Goal: Task Accomplishment & Management: Manage account settings

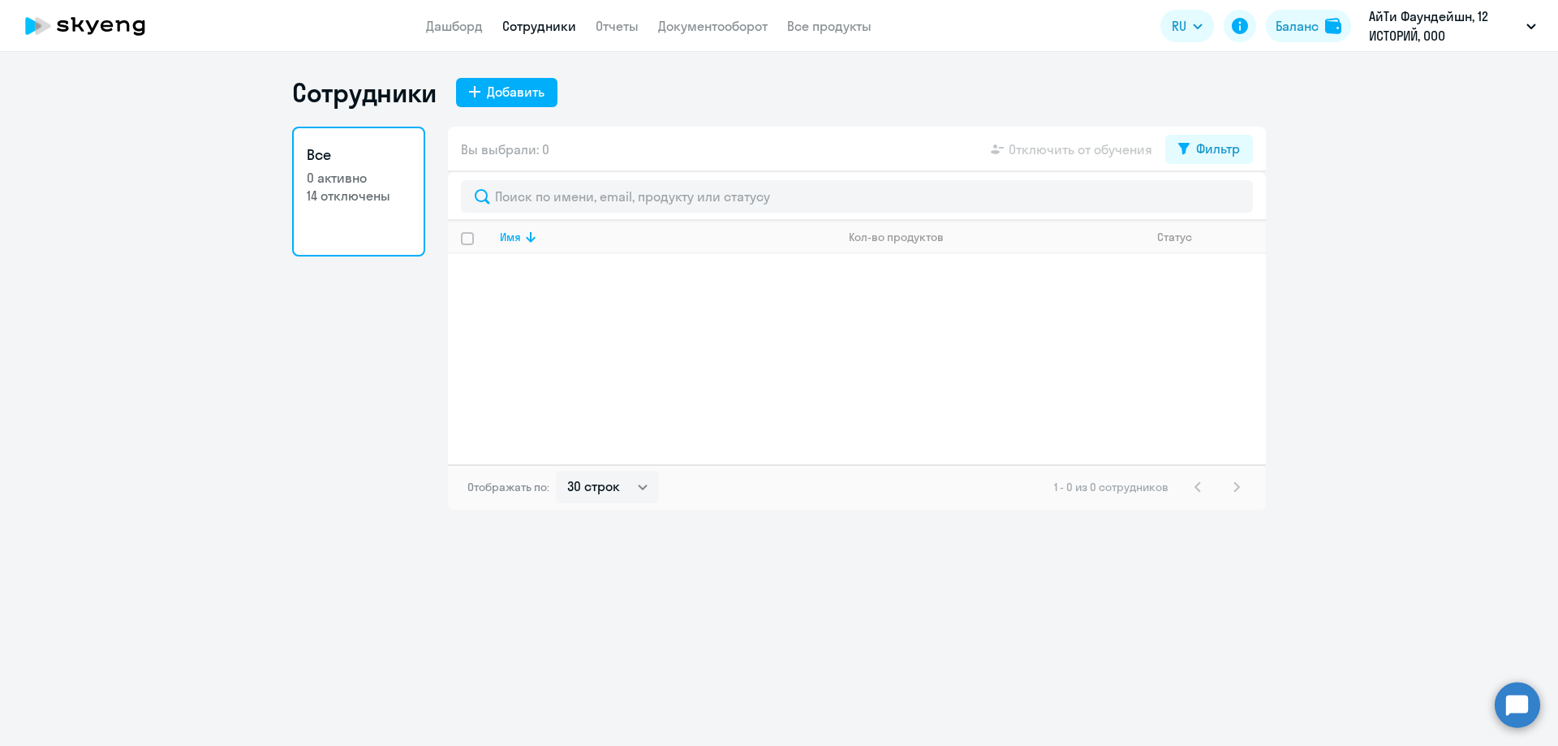
select select "30"
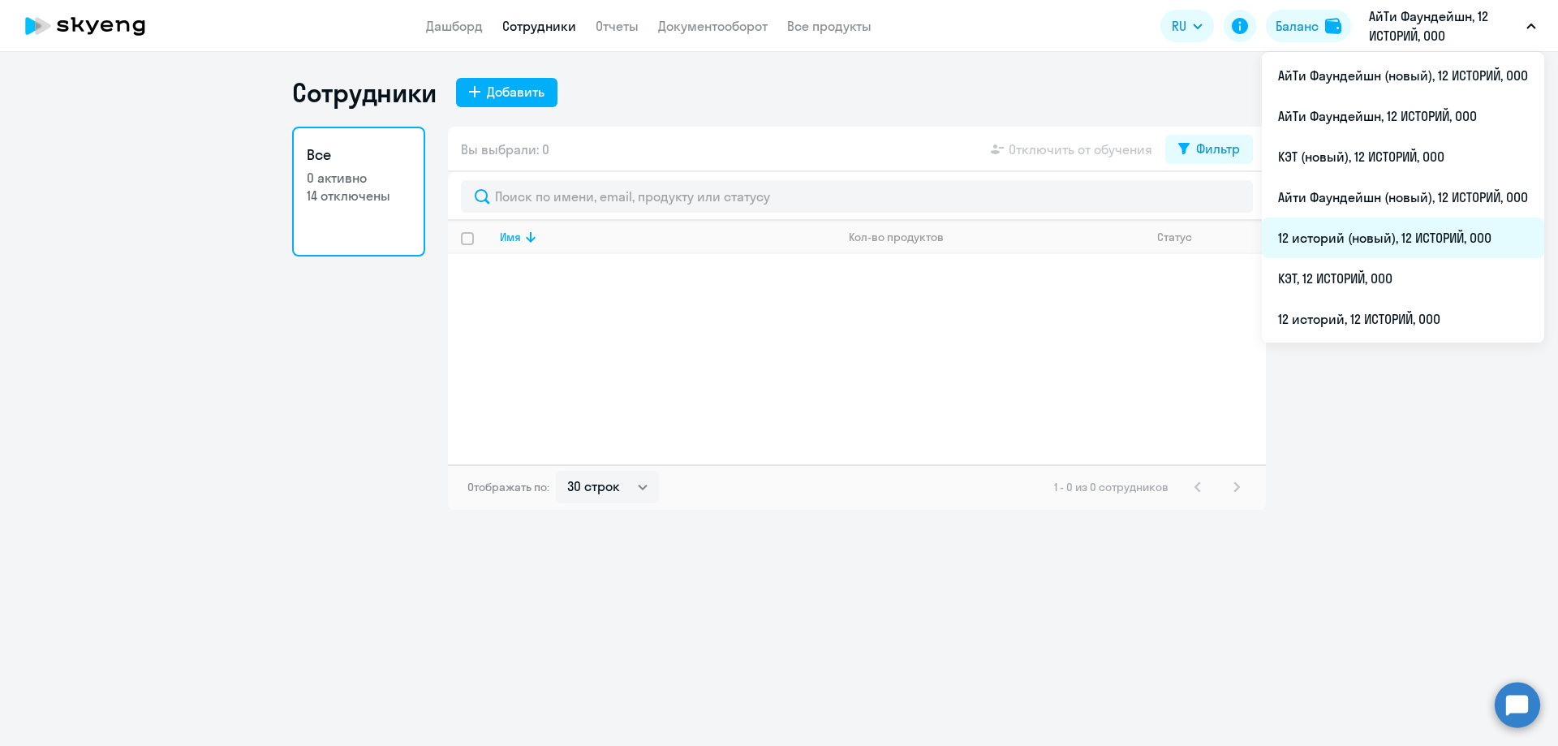
click at [1348, 238] on li "12 историй (новый), 12 ИСТОРИЙ, ООО" at bounding box center [1403, 238] width 282 height 41
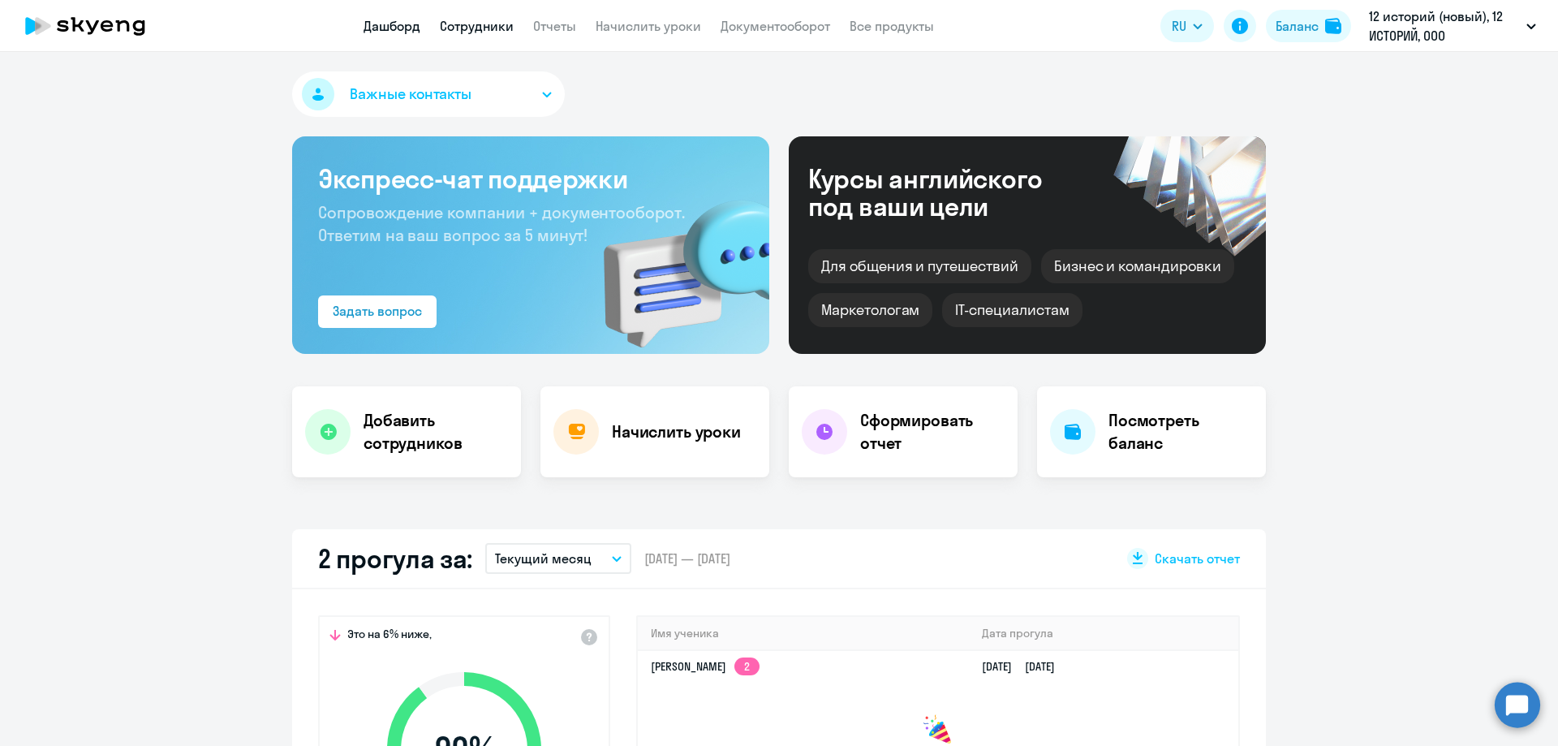
click at [462, 23] on link "Сотрудники" at bounding box center [477, 26] width 74 height 16
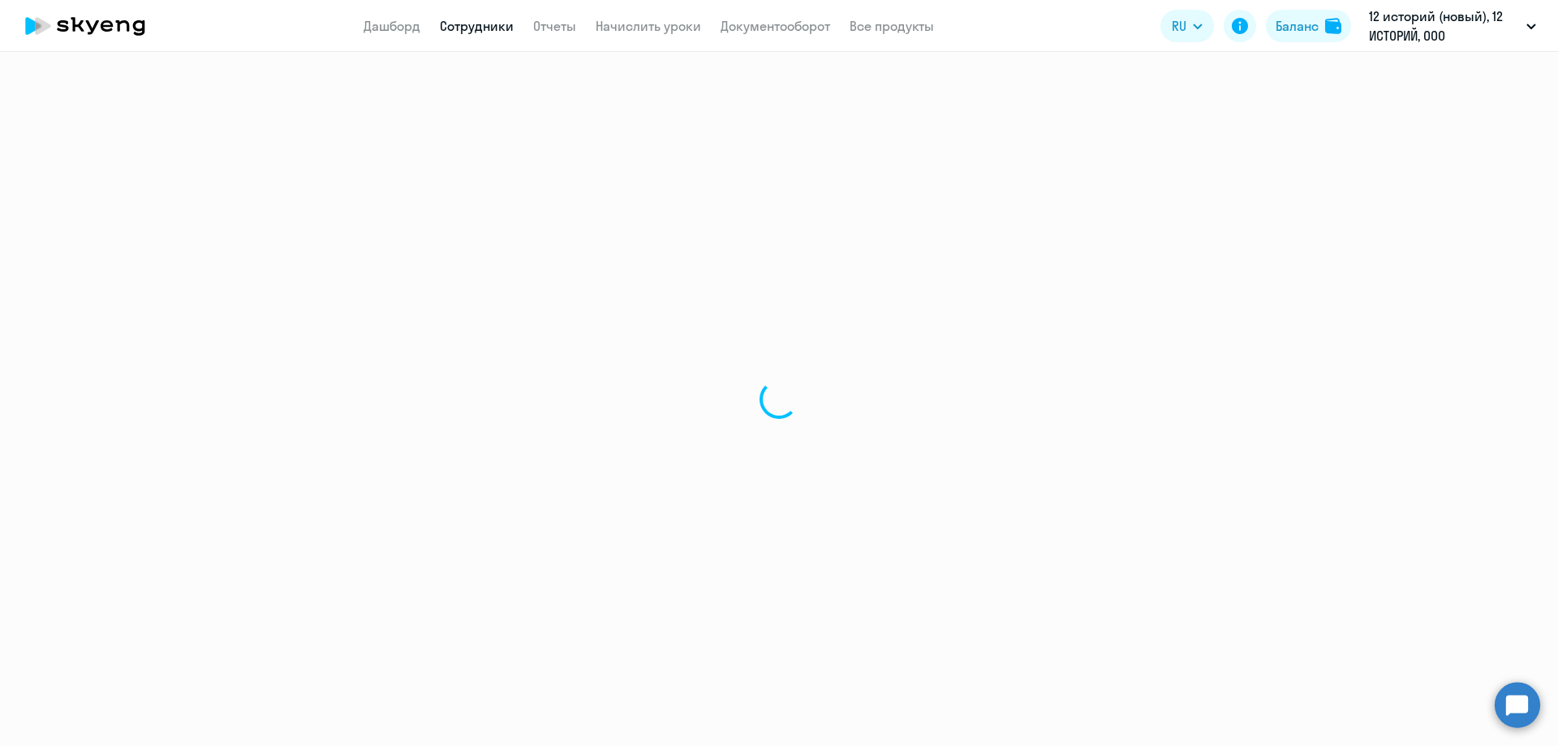
select select "30"
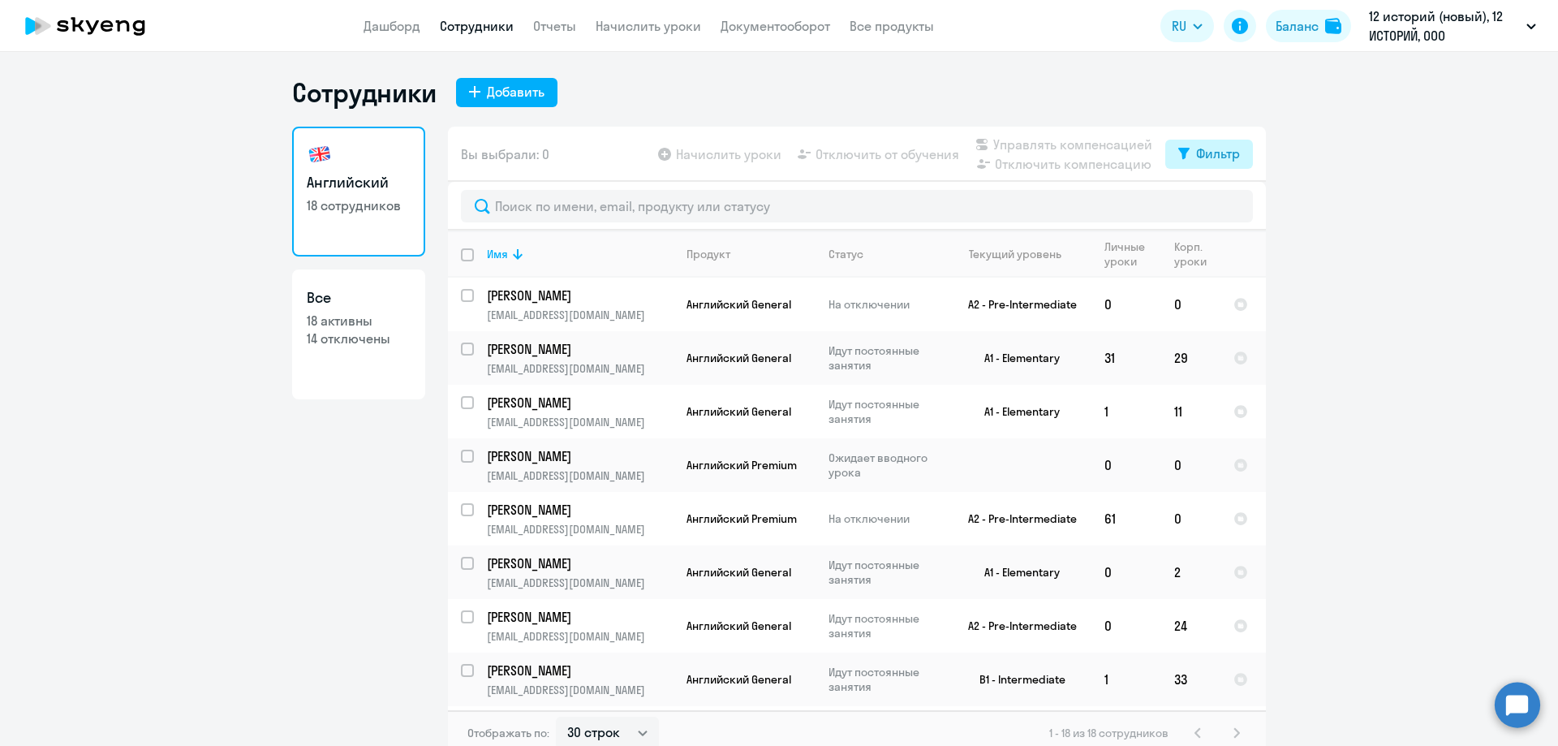
click at [1188, 153] on button "Фильтр" at bounding box center [1210, 154] width 88 height 29
click at [1221, 205] on span at bounding box center [1221, 207] width 28 height 16
click at [1207, 206] on input "checkbox" at bounding box center [1206, 206] width 1 height 1
checkbox input "true"
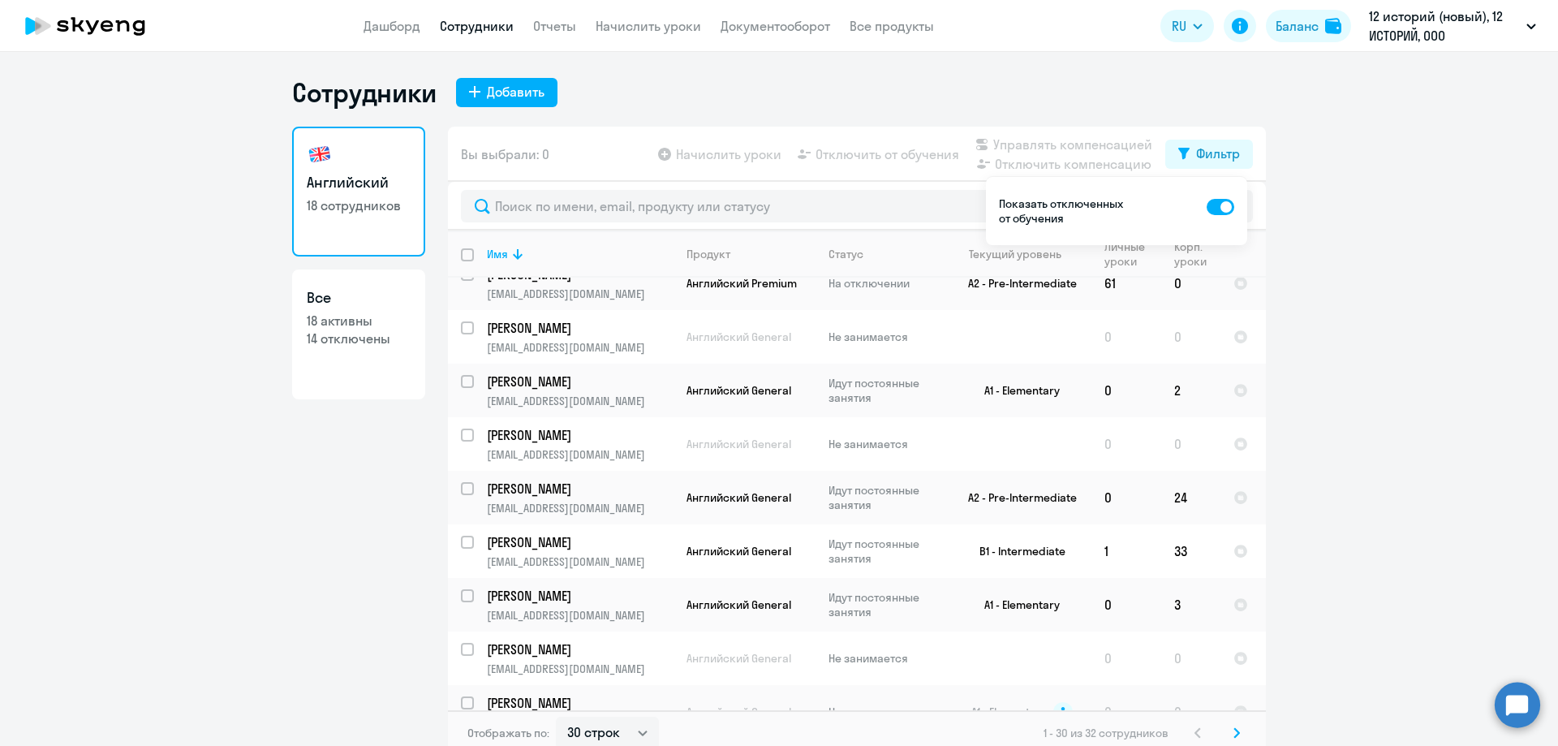
scroll to position [612, 0]
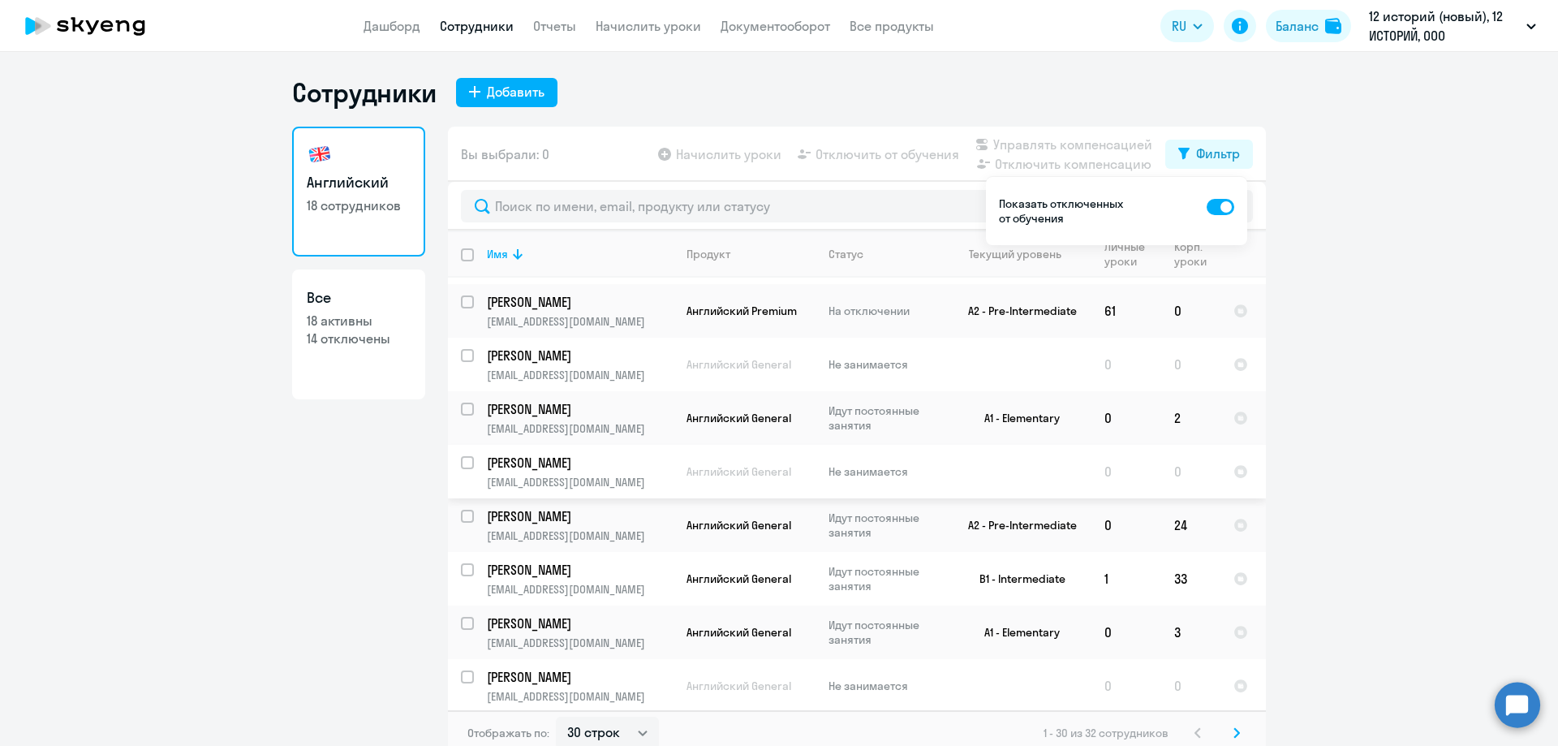
click at [662, 463] on p "[PERSON_NAME]" at bounding box center [578, 463] width 183 height 18
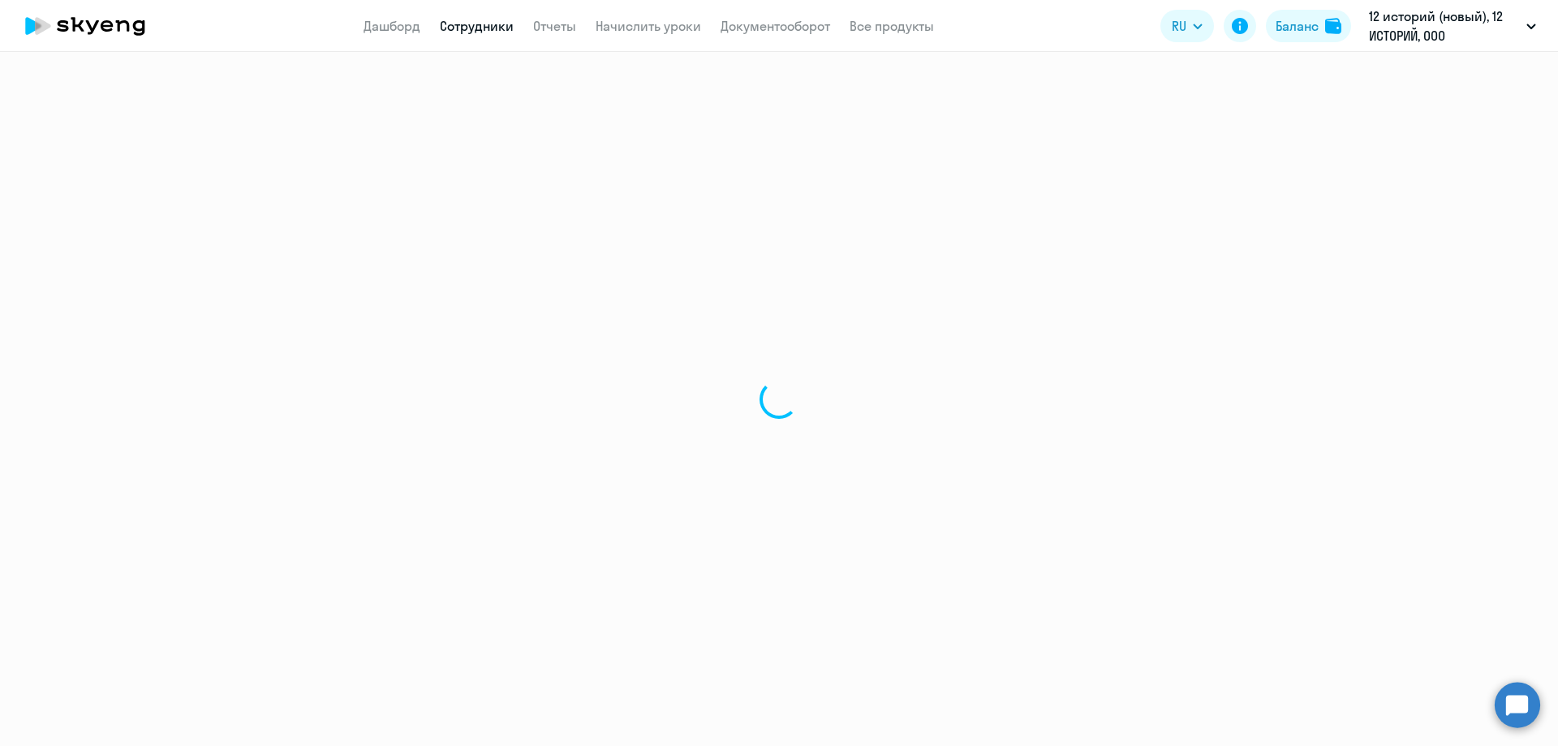
select select "english"
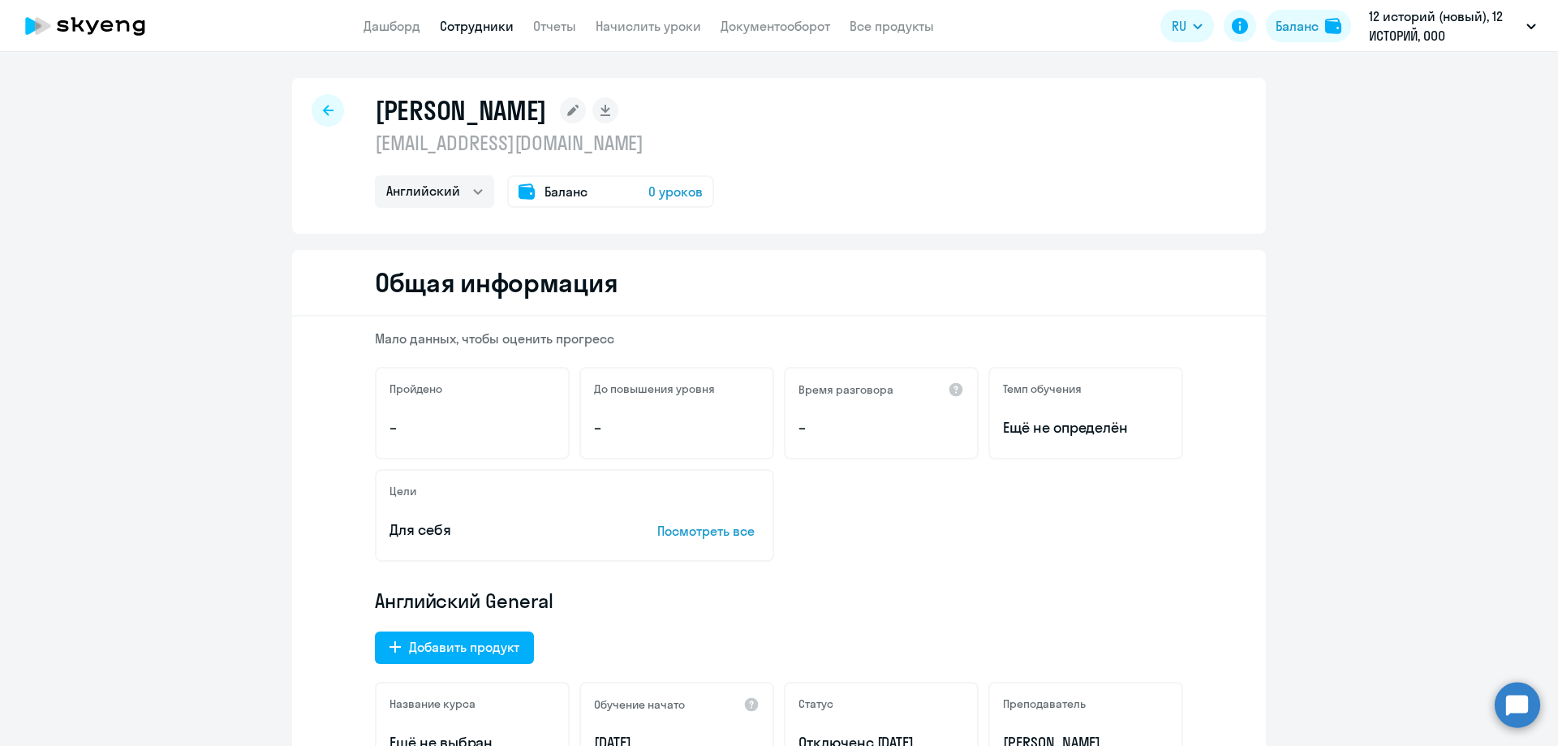
drag, startPoint x: 373, startPoint y: 109, endPoint x: 675, endPoint y: 104, distance: 302.0
click at [547, 104] on h1 "[PERSON_NAME]" at bounding box center [461, 110] width 172 height 32
drag, startPoint x: 604, startPoint y: 147, endPoint x: 373, endPoint y: 144, distance: 230.5
click at [375, 144] on p "[EMAIL_ADDRESS][DOMAIN_NAME]" at bounding box center [544, 143] width 339 height 26
copy p "[EMAIL_ADDRESS][DOMAIN_NAME]"
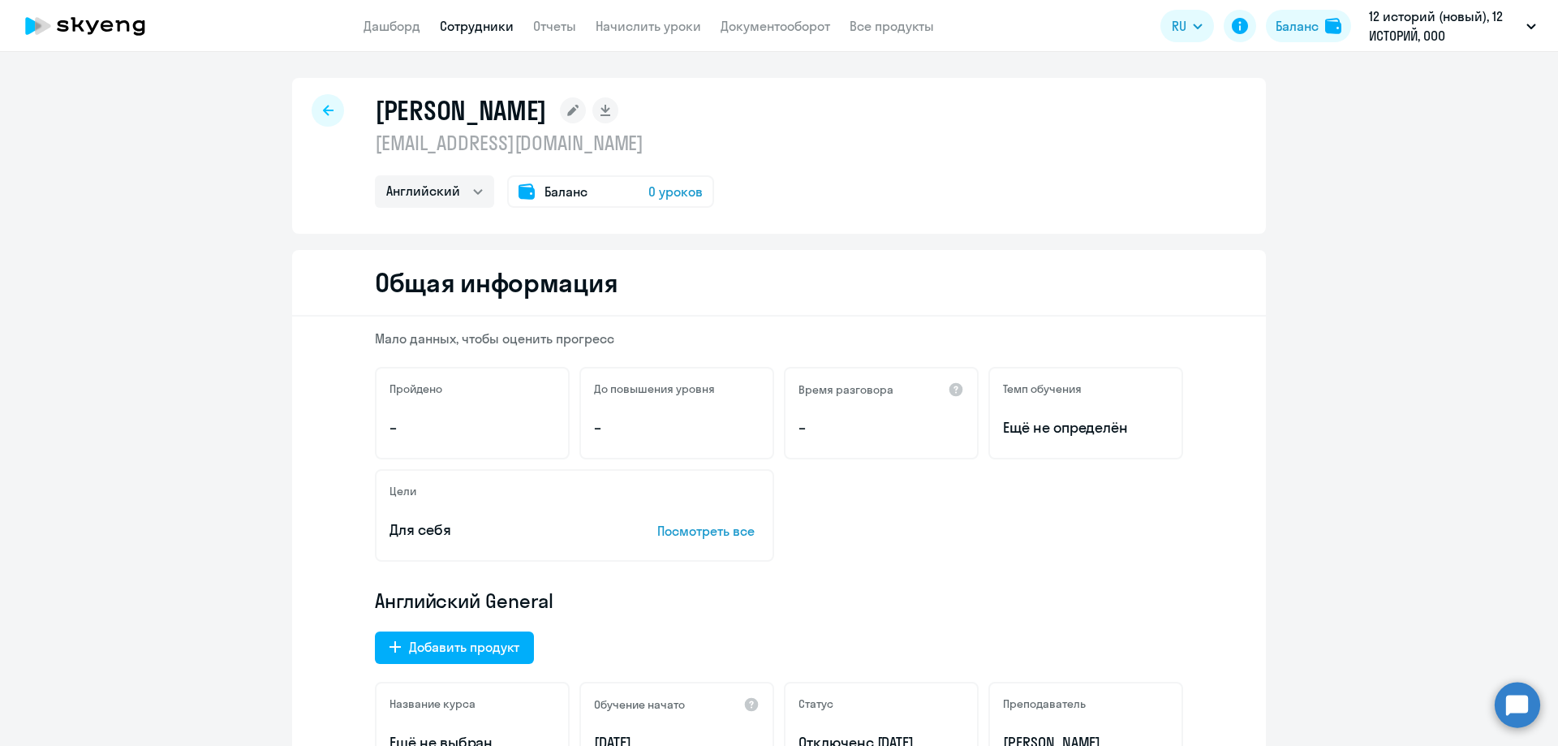
click at [579, 194] on span "Баланс" at bounding box center [566, 191] width 43 height 19
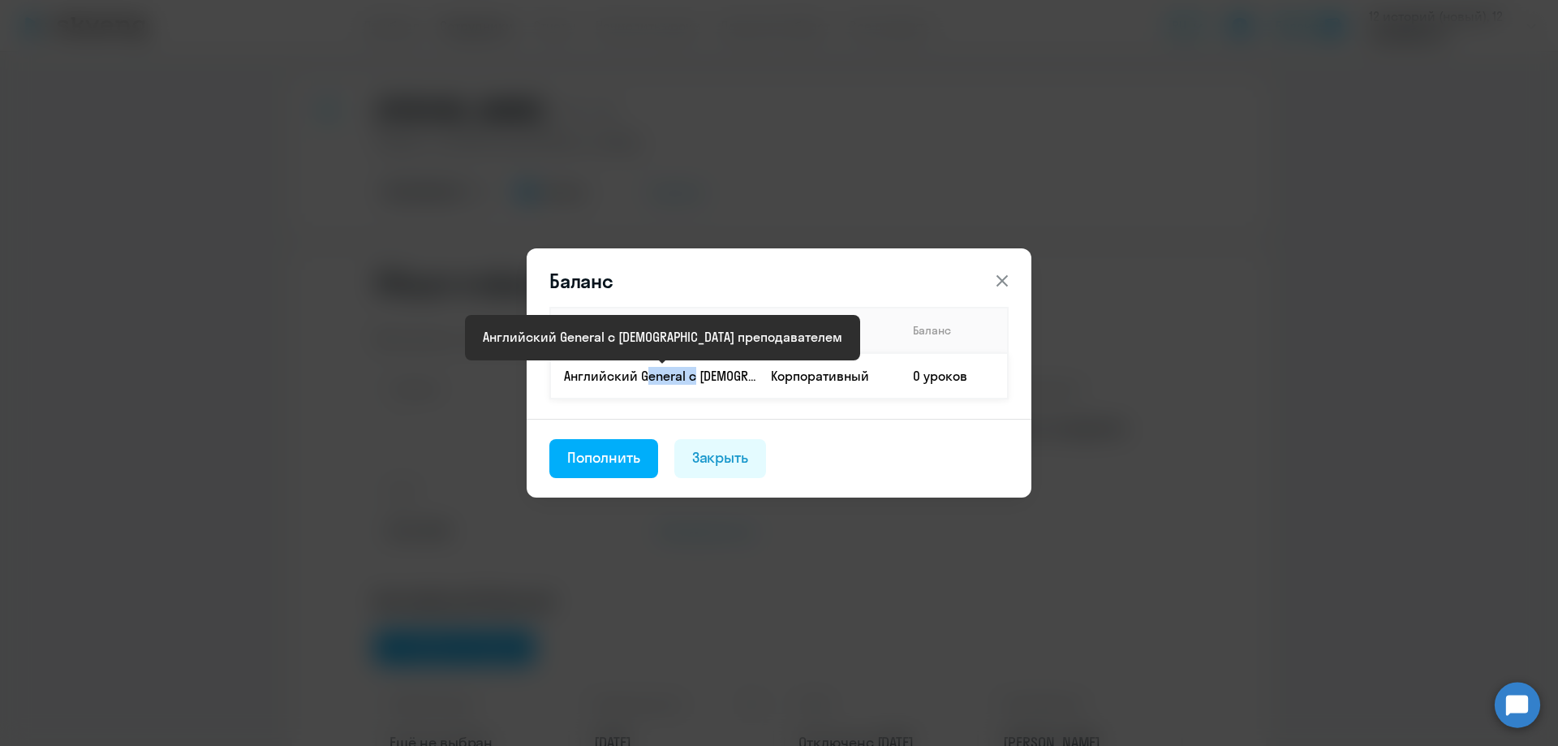
drag, startPoint x: 641, startPoint y: 376, endPoint x: 687, endPoint y: 368, distance: 46.2
click at [687, 368] on p "Английский General с [DEMOGRAPHIC_DATA] преподавателем" at bounding box center [660, 376] width 193 height 18
copy p "General"
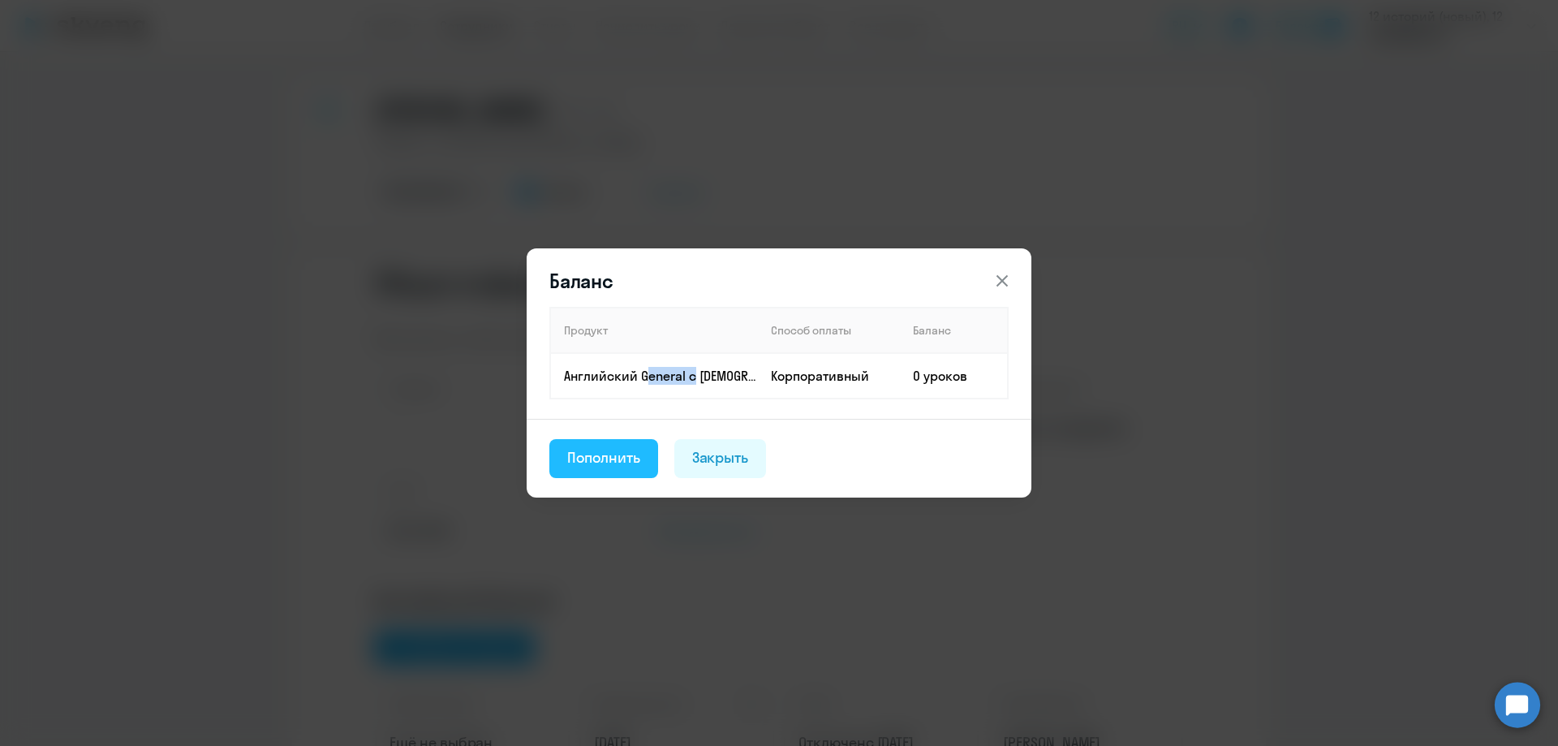
drag, startPoint x: 596, startPoint y: 461, endPoint x: 606, endPoint y: 461, distance: 10.6
click at [597, 460] on div "Пополнить" at bounding box center [603, 457] width 73 height 21
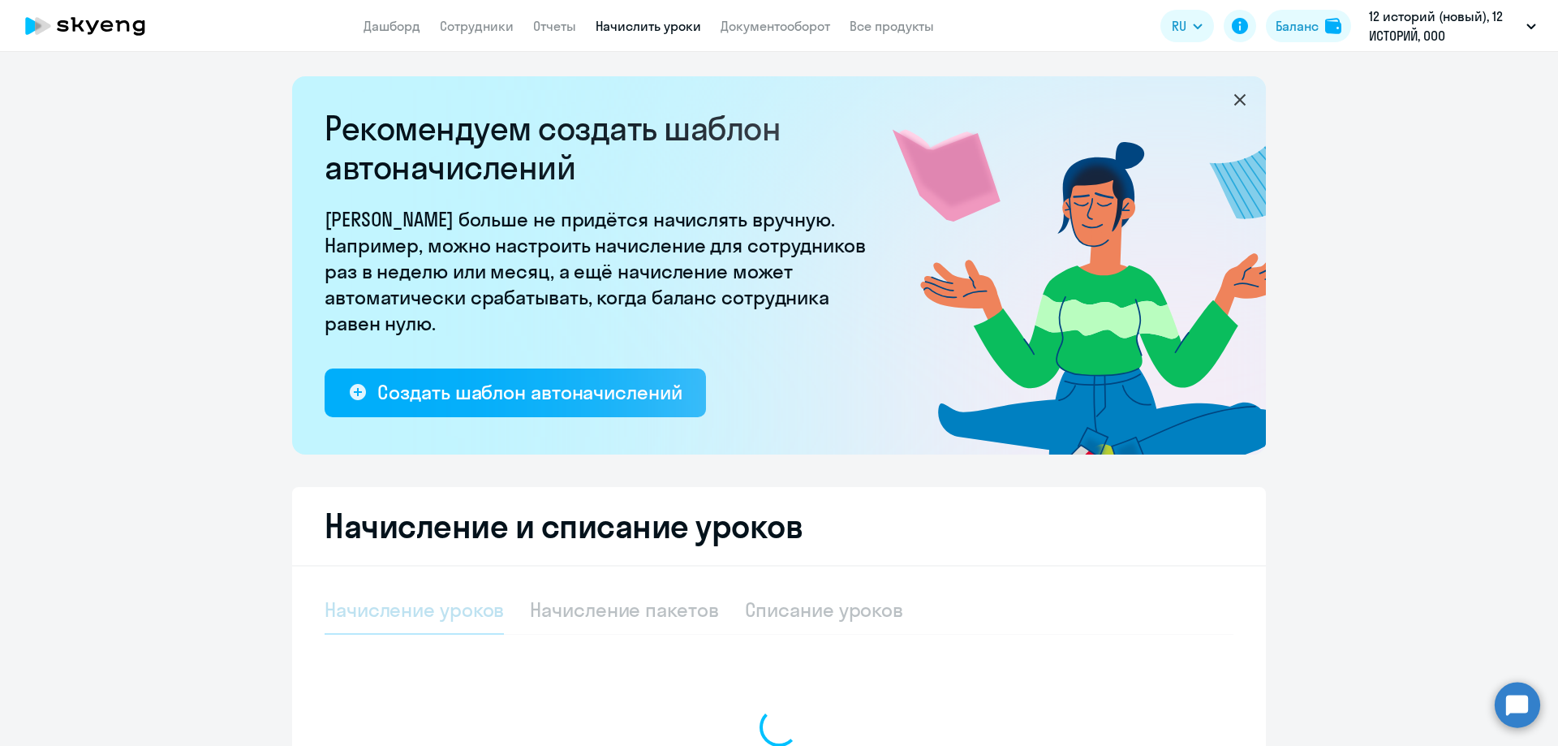
select select "10"
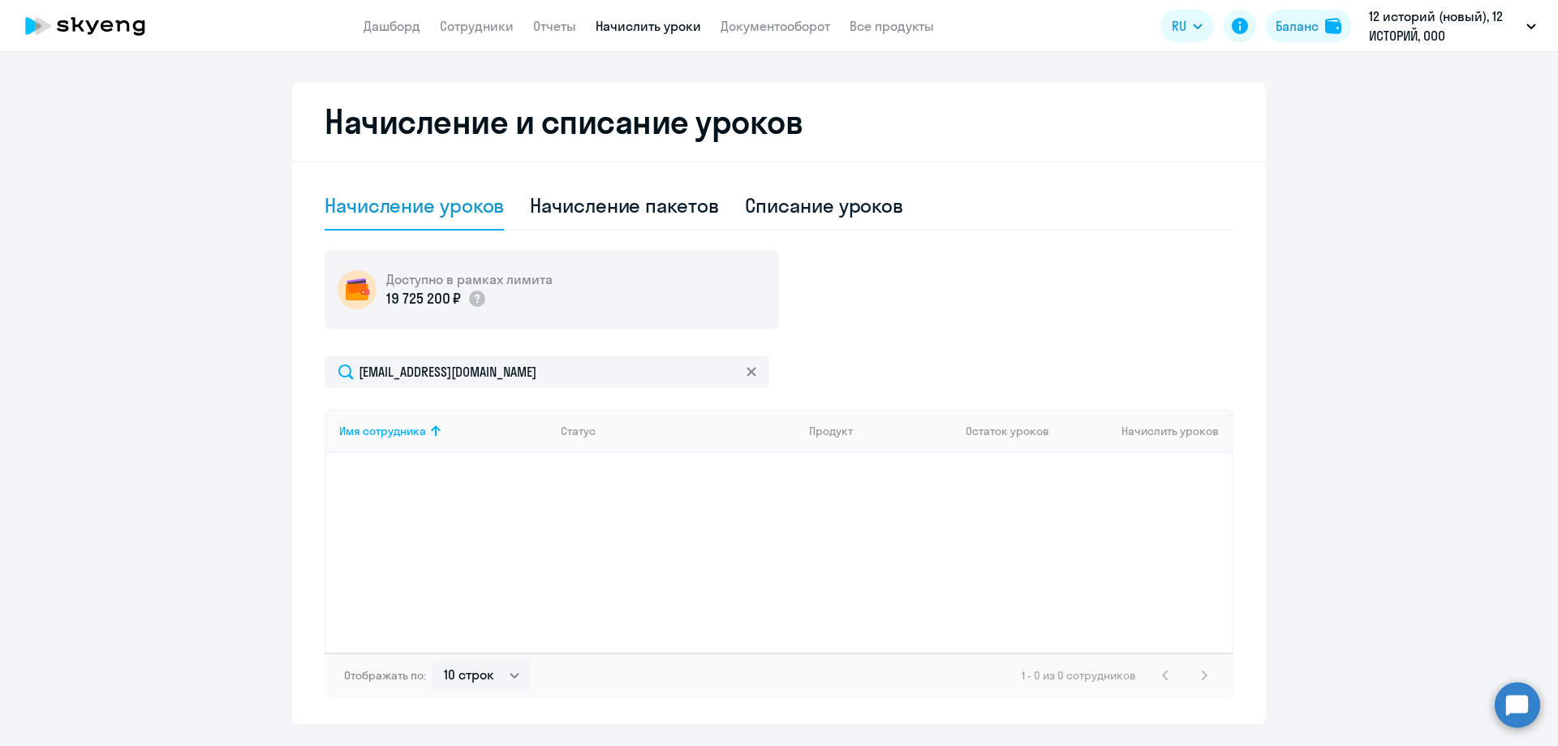
scroll to position [416, 0]
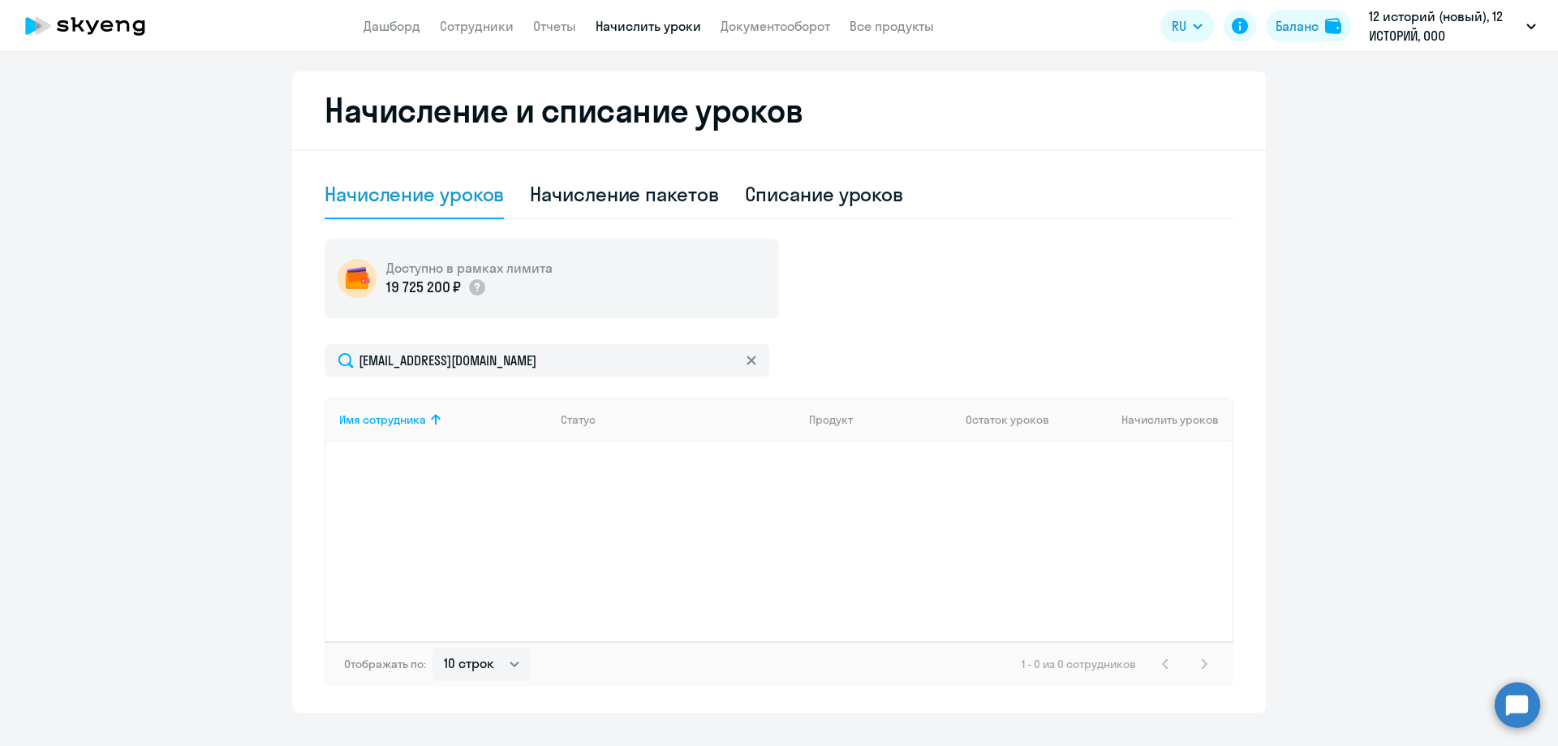
click at [1024, 463] on div "Имя сотрудника Статус Продукт Остаток уроков Начислить уроков" at bounding box center [779, 520] width 909 height 244
